Goal: Task Accomplishment & Management: Complete application form

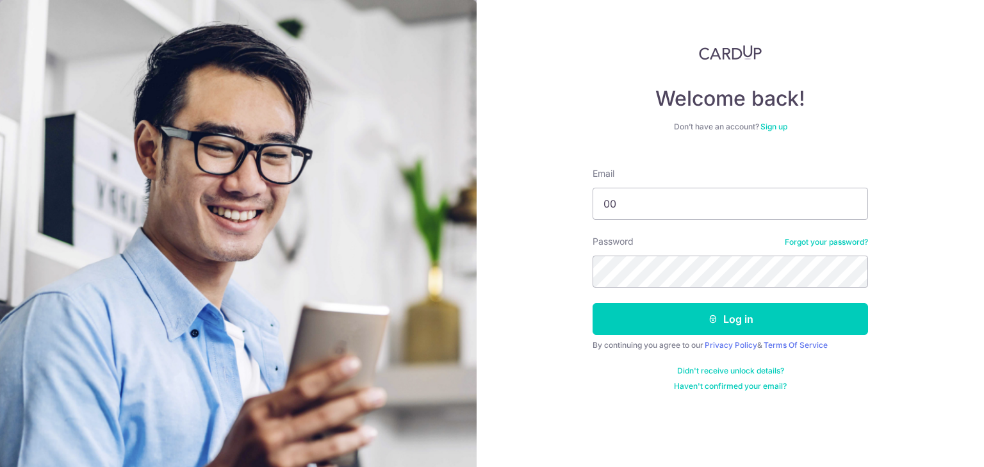
type input "[EMAIL_ADDRESS][DOMAIN_NAME]"
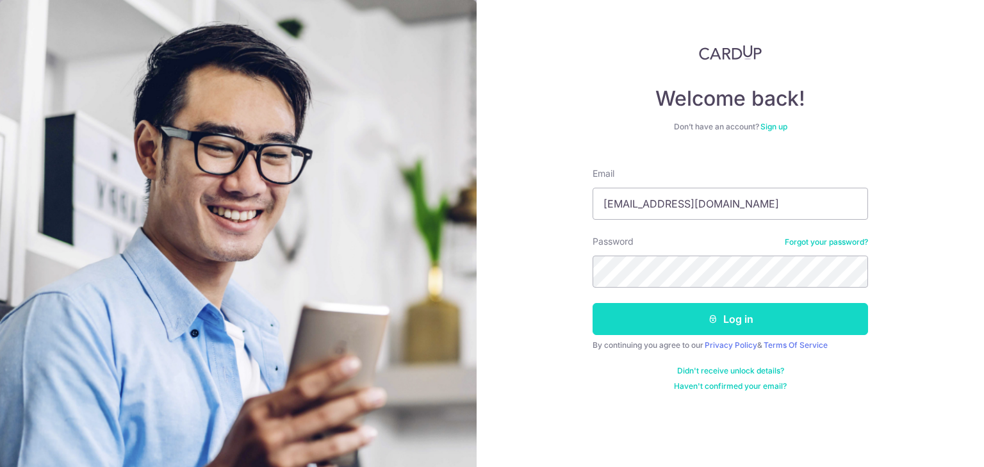
click at [667, 318] on button "Log in" at bounding box center [730, 319] width 275 height 32
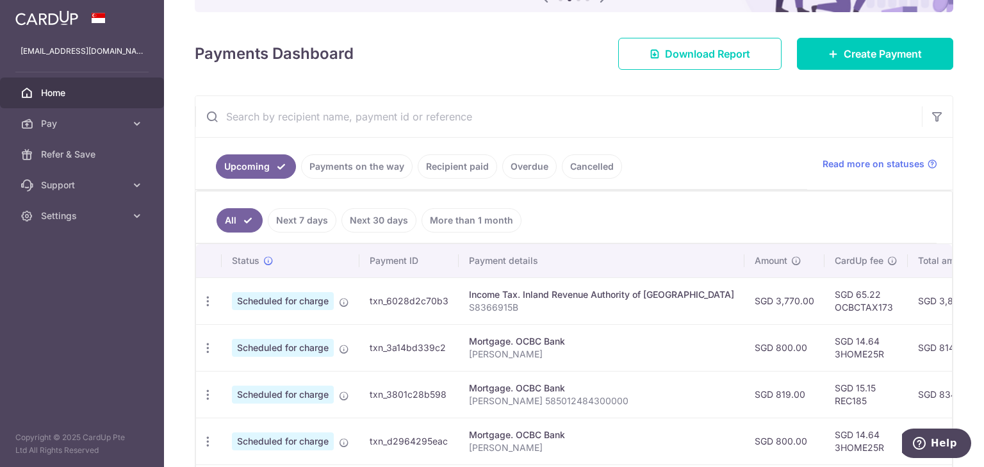
scroll to position [140, 0]
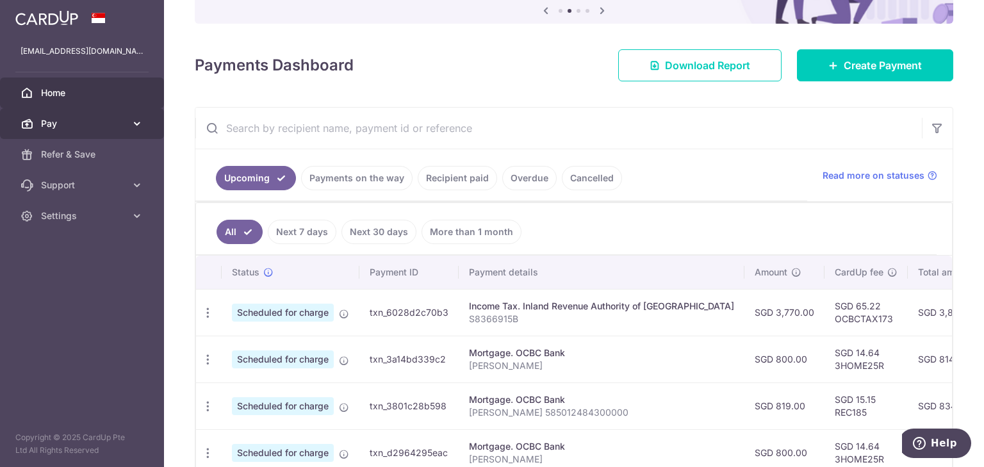
click at [129, 125] on link "Pay" at bounding box center [82, 123] width 164 height 31
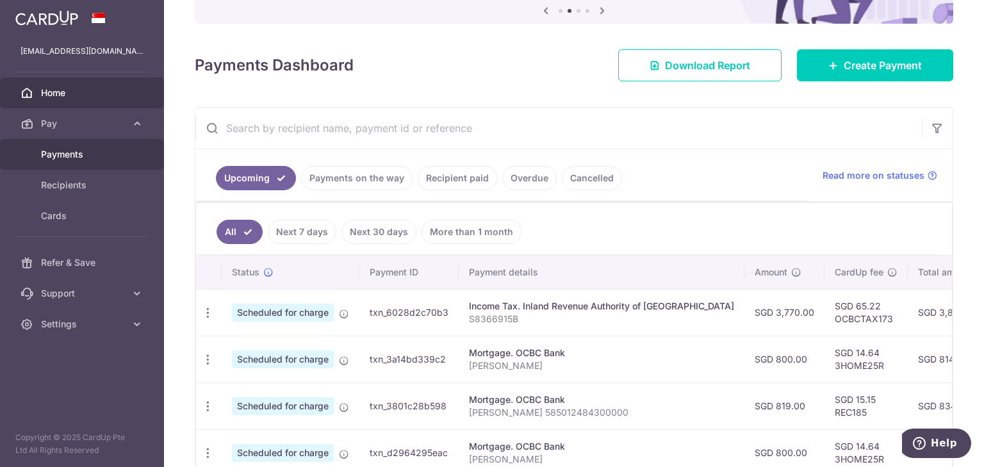
click at [109, 158] on span "Payments" at bounding box center [83, 154] width 85 height 13
